Goal: Task Accomplishment & Management: Manage account settings

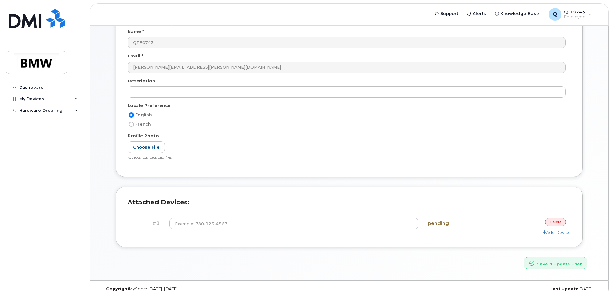
scroll to position [72, 0]
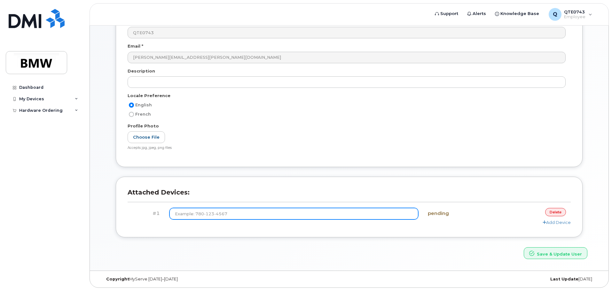
click at [197, 217] on input at bounding box center [294, 214] width 249 height 12
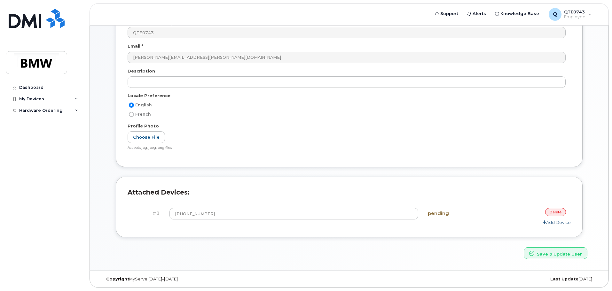
click at [551, 224] on link "Add Device" at bounding box center [557, 222] width 28 height 5
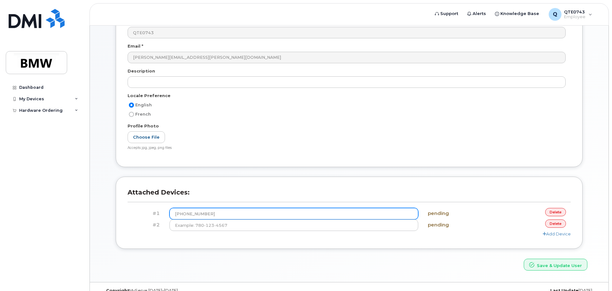
click at [187, 213] on input "[PHONE_NUMBER]" at bounding box center [294, 214] width 249 height 12
click at [184, 215] on input "[PHONE_NUMBER]" at bounding box center [294, 214] width 249 height 12
type input "(9"
type input "[PHONE_NUMBER]"
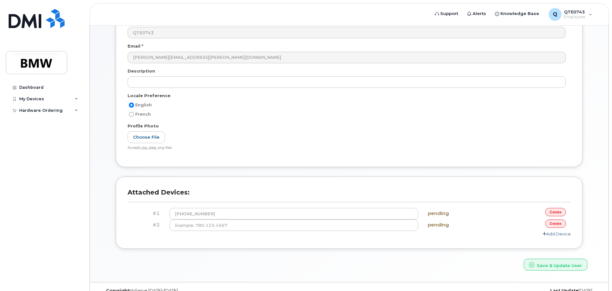
click at [554, 236] on link "Add Device" at bounding box center [557, 234] width 28 height 5
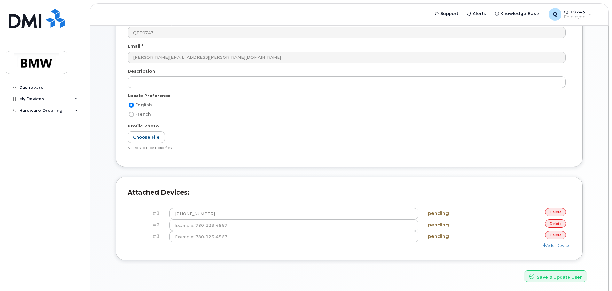
click at [551, 236] on link "delete" at bounding box center [555, 235] width 21 height 8
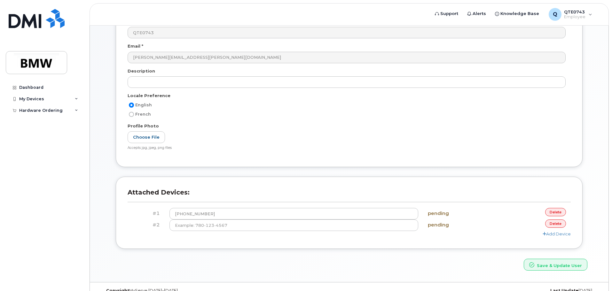
click at [556, 224] on link "delete" at bounding box center [555, 224] width 21 height 8
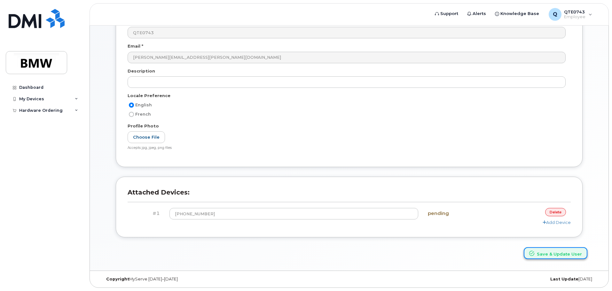
click at [551, 255] on button "Save & Update User" at bounding box center [556, 254] width 64 height 12
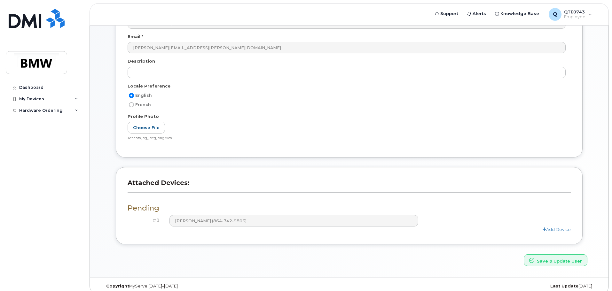
scroll to position [116, 0]
